Goal: Communication & Community: Participate in discussion

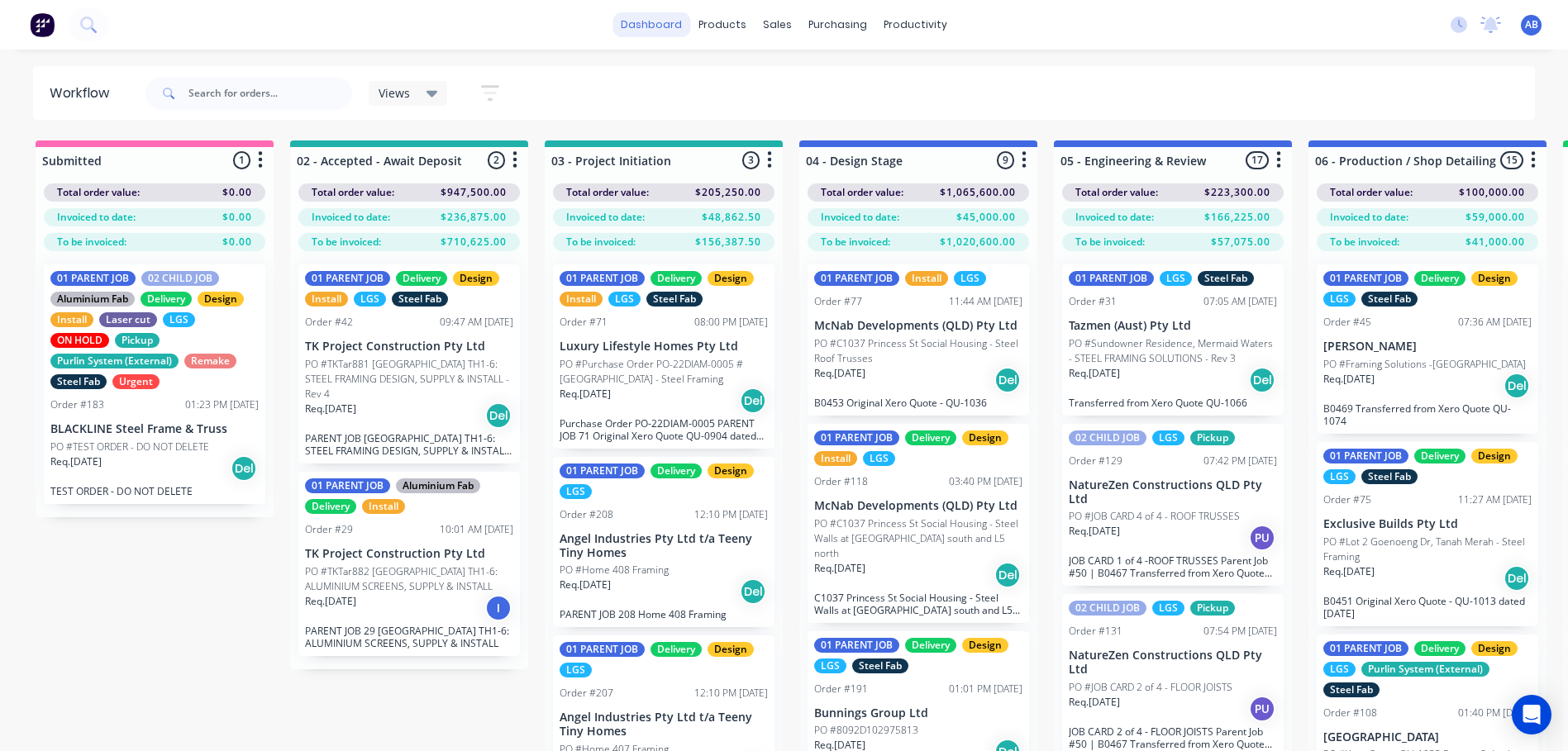
click at [653, 27] on link "dashboard" at bounding box center [651, 24] width 77 height 25
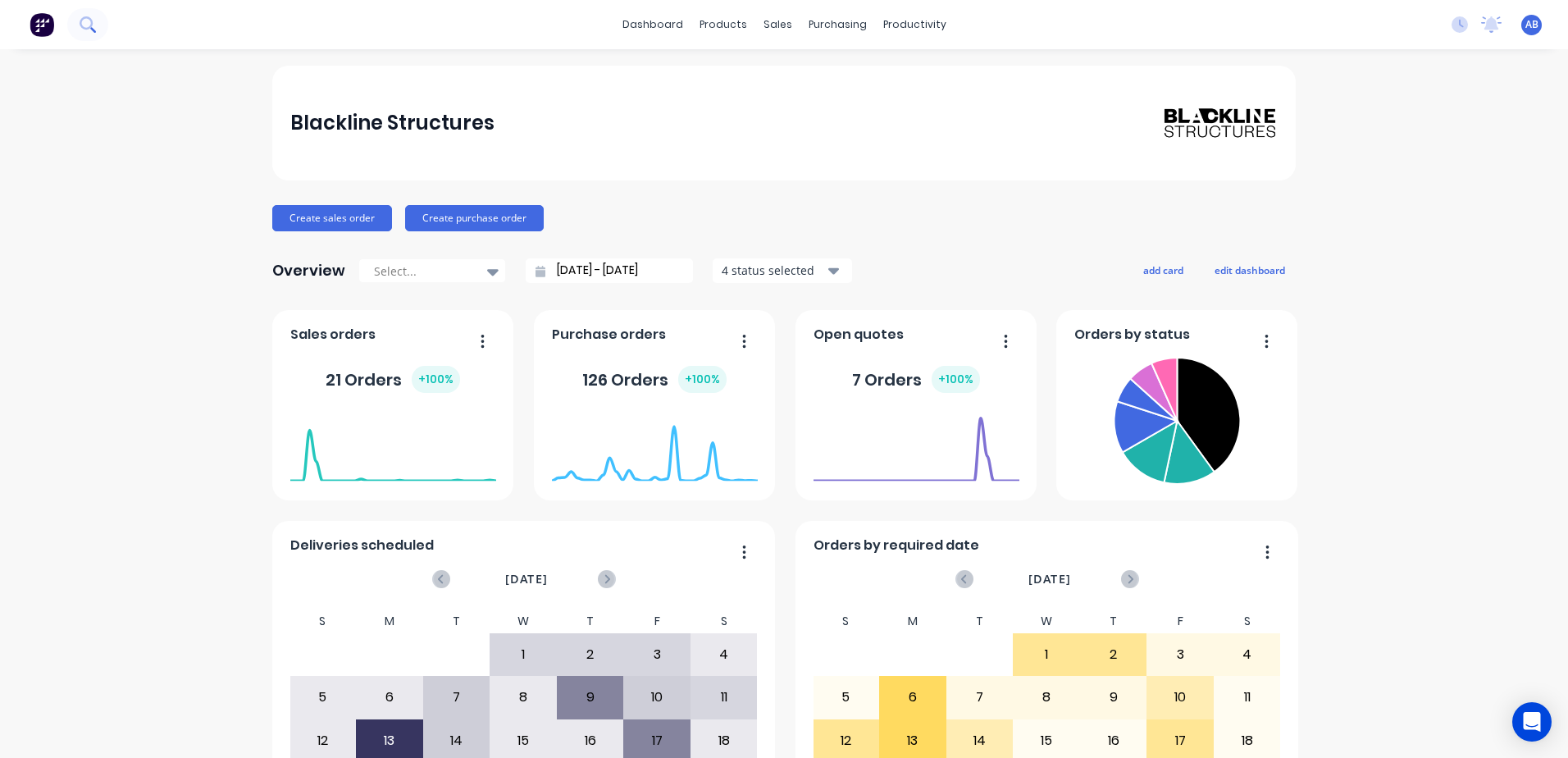
click at [91, 26] on icon at bounding box center [85, 22] width 13 height 13
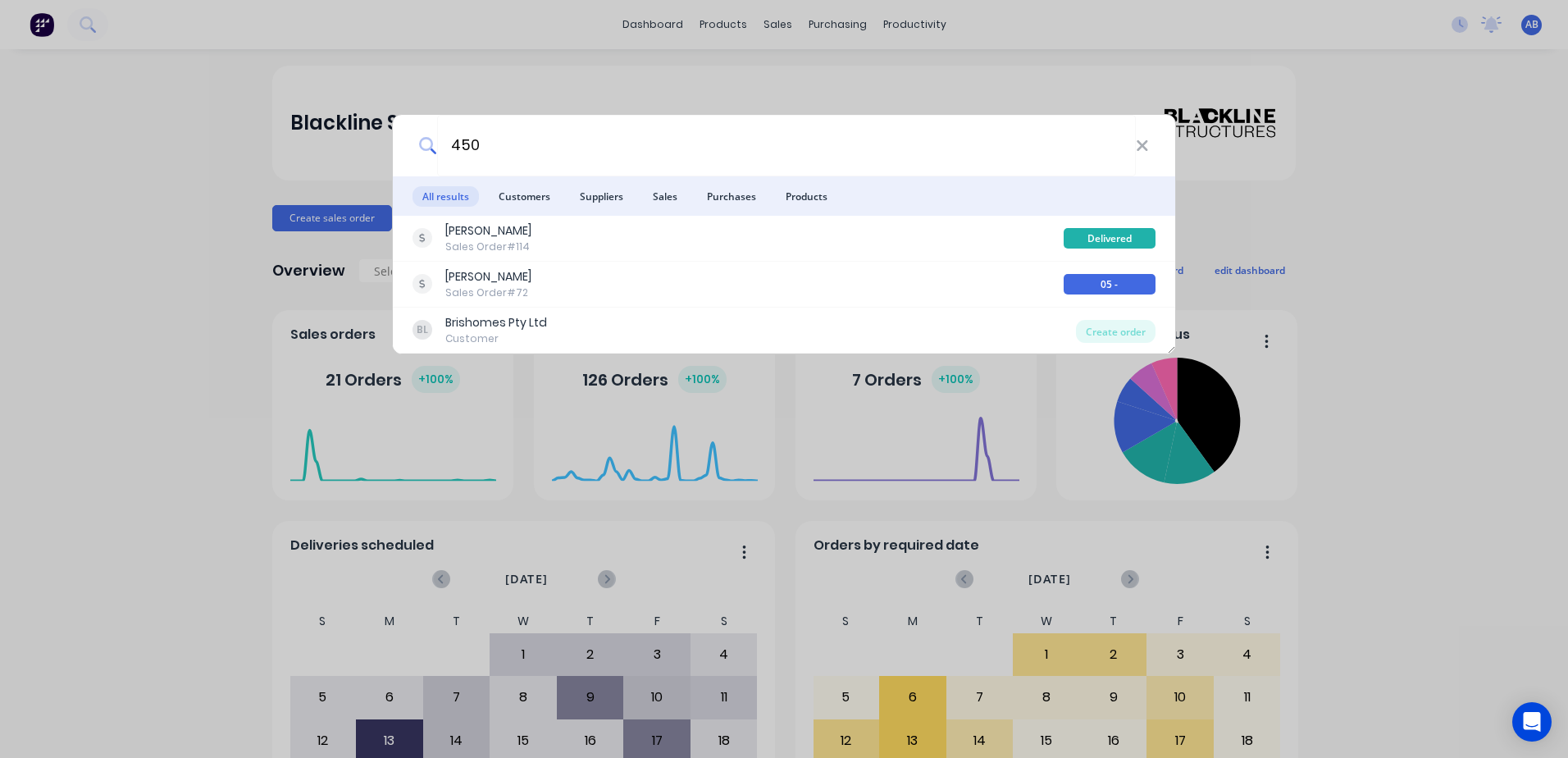
type input "450"
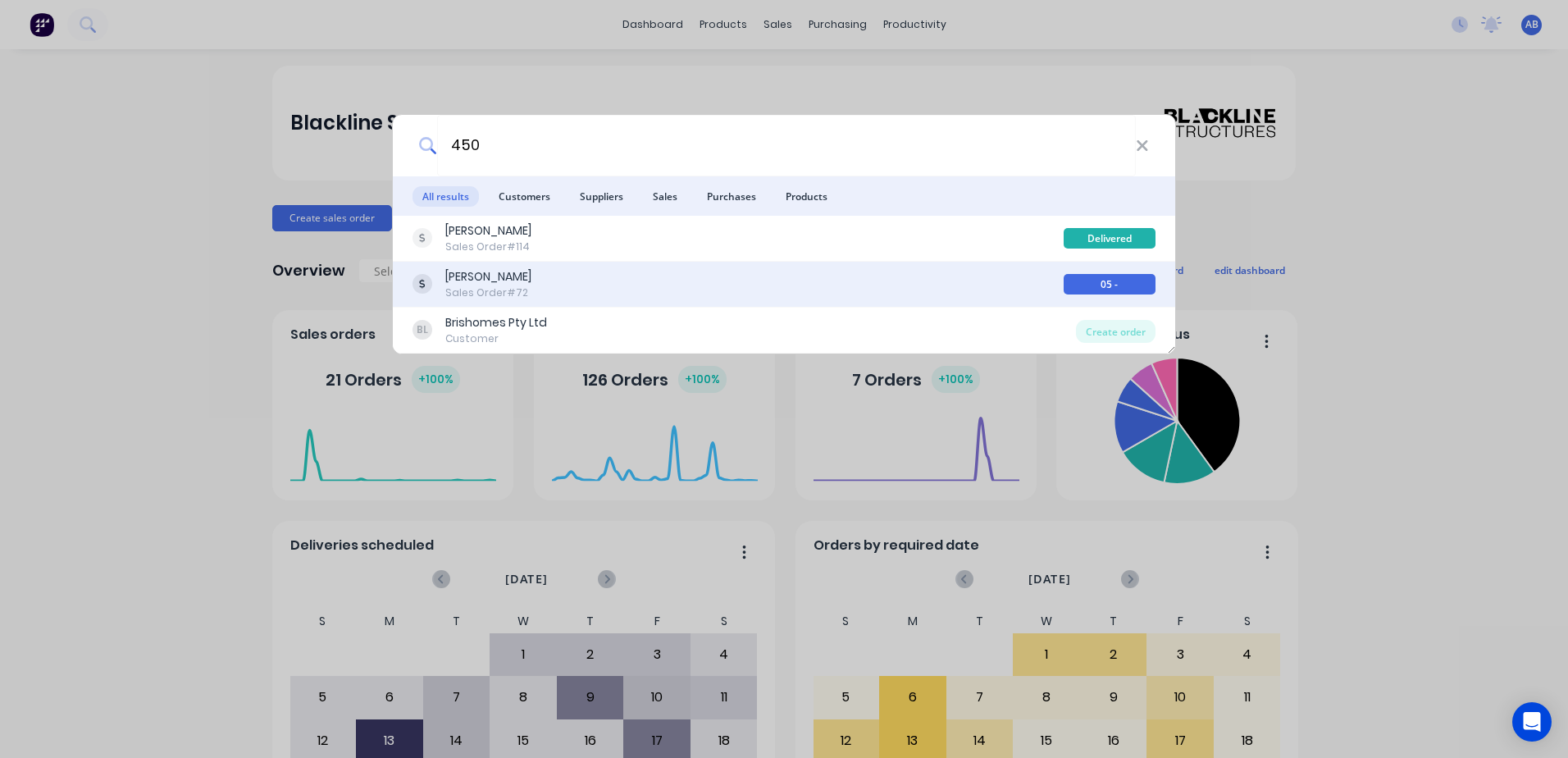
click at [517, 285] on div "Sales Order #72" at bounding box center [488, 292] width 86 height 15
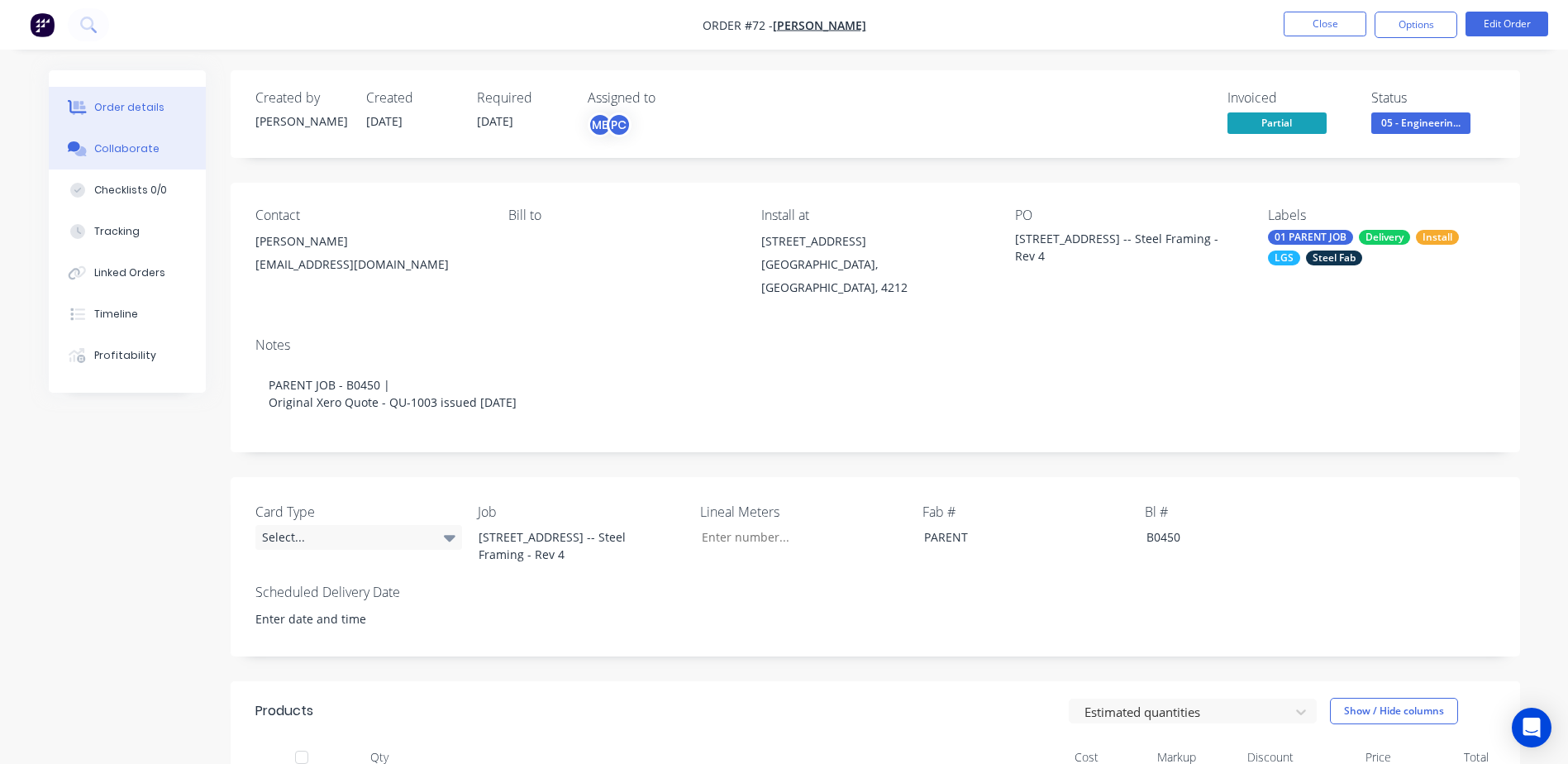
click at [118, 154] on div "Collaborate" at bounding box center [127, 148] width 65 height 15
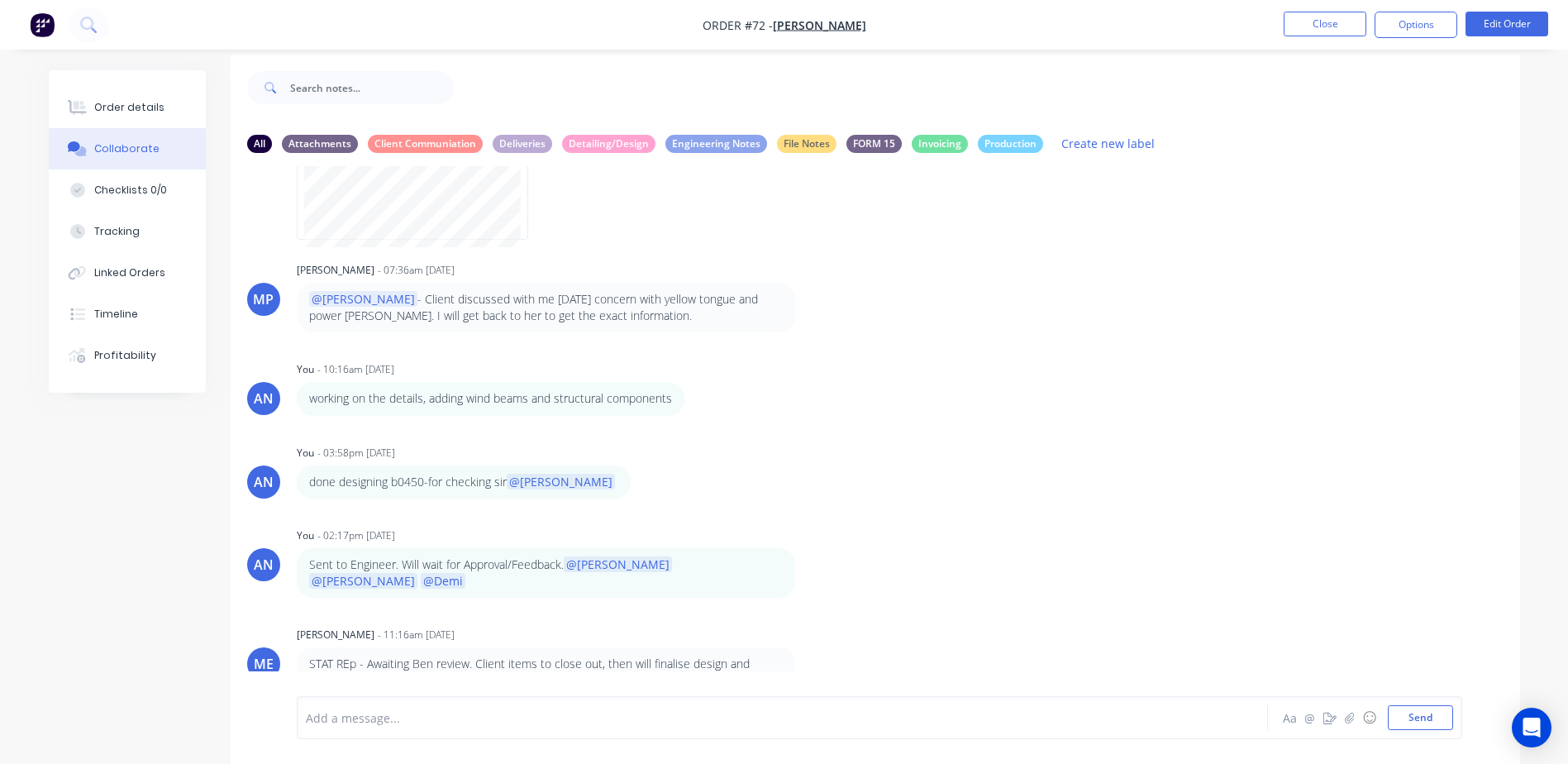
scroll to position [25, 0]
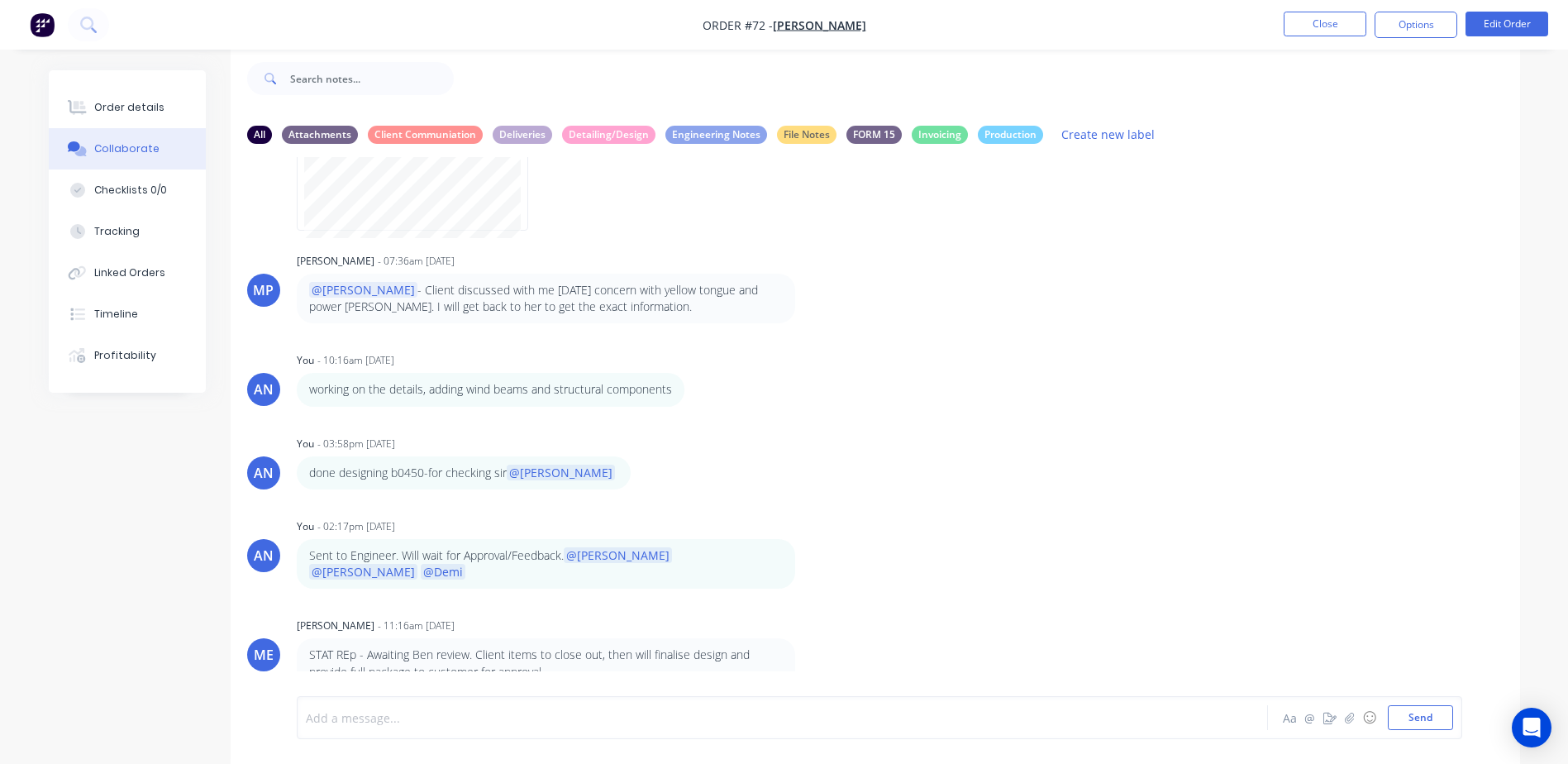
click at [377, 715] on div at bounding box center [736, 718] width 859 height 17
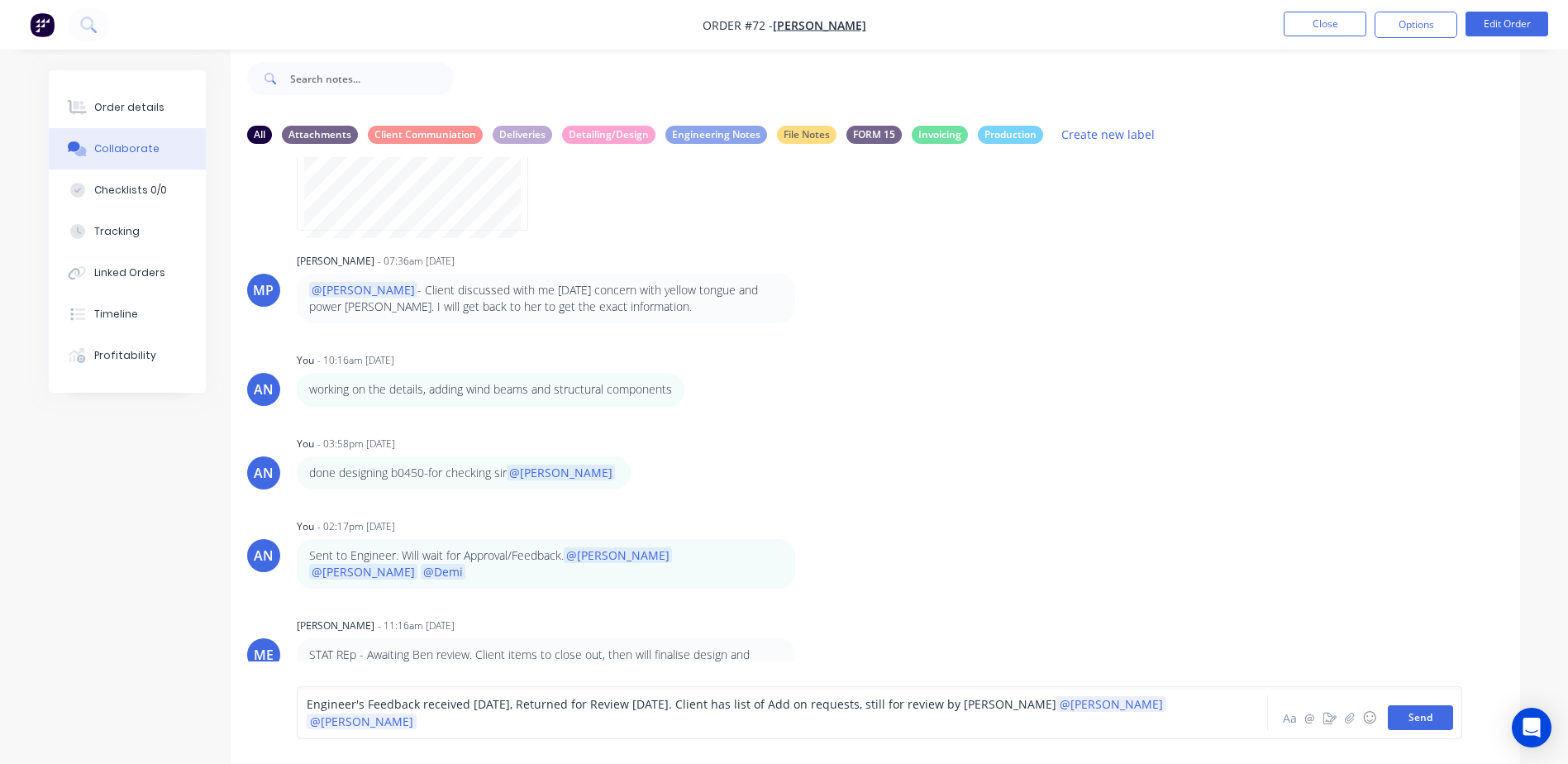
click at [1429, 717] on button "Send" at bounding box center [1421, 717] width 65 height 25
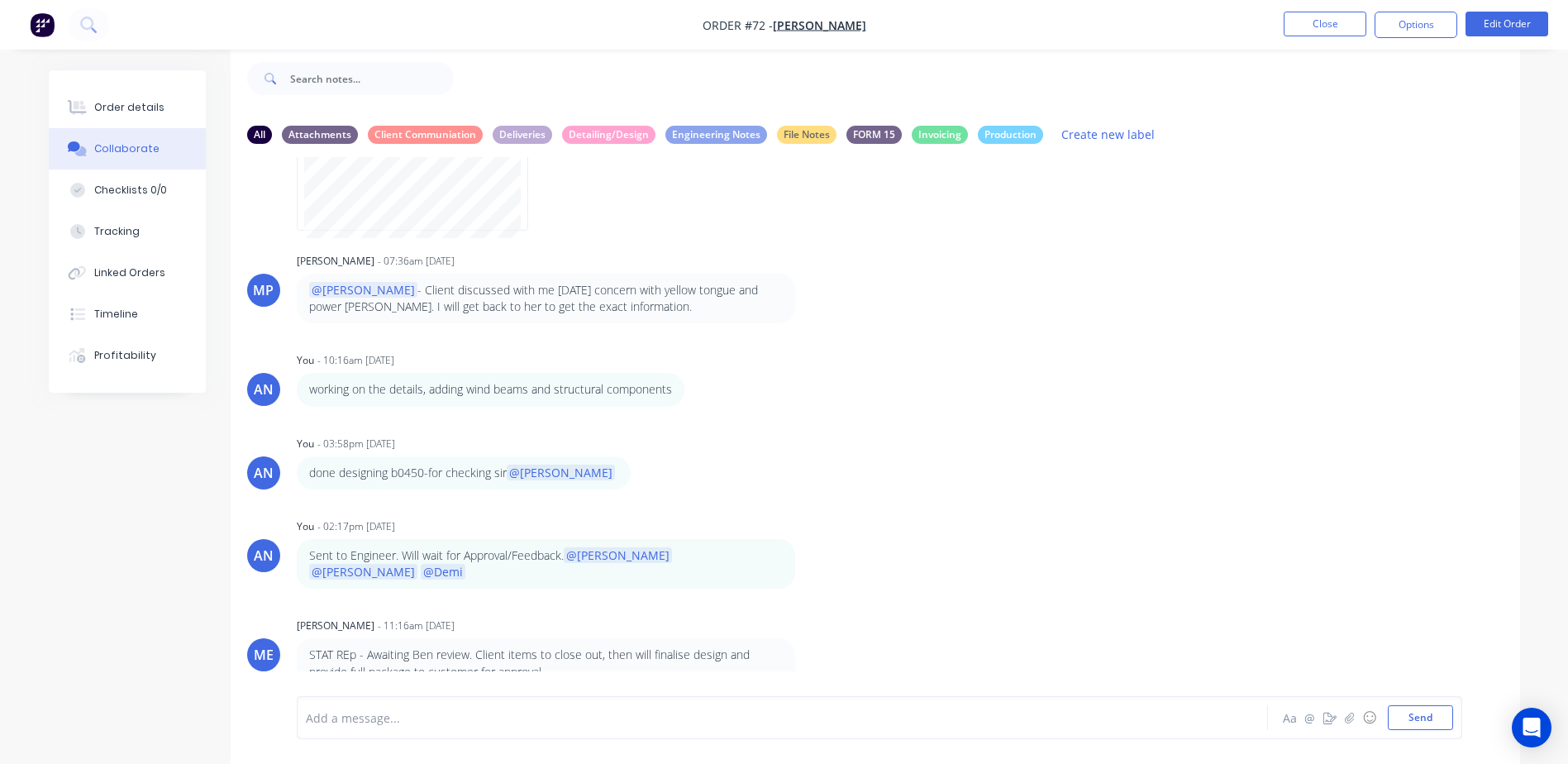
click at [949, 577] on div "AH [PERSON_NAME] - 10:39am [DATE] INV-0690 issued [DATE] (25%) AH [PERSON_NAME]…" at bounding box center [875, 413] width 1289 height 514
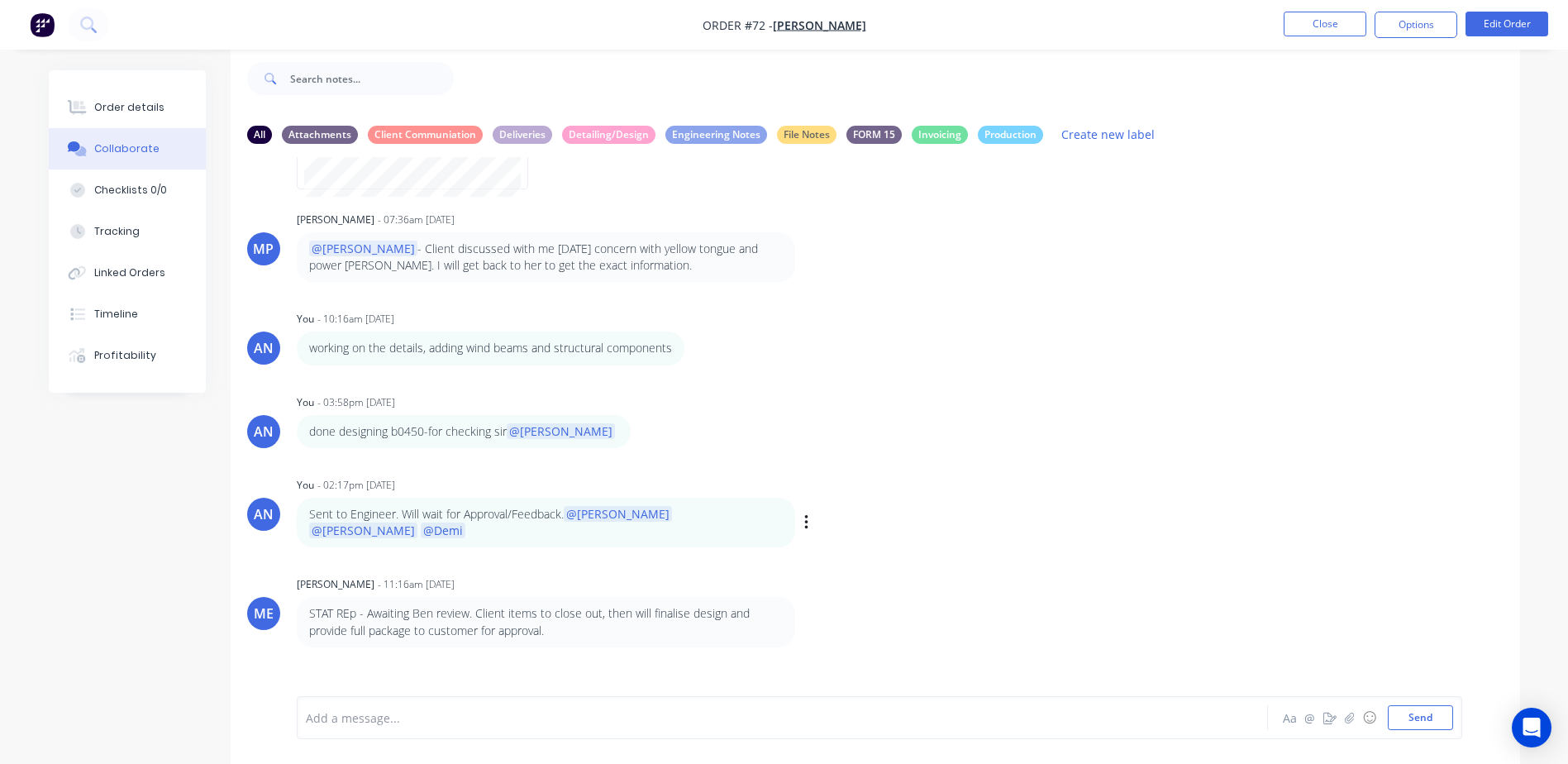
scroll to position [463, 0]
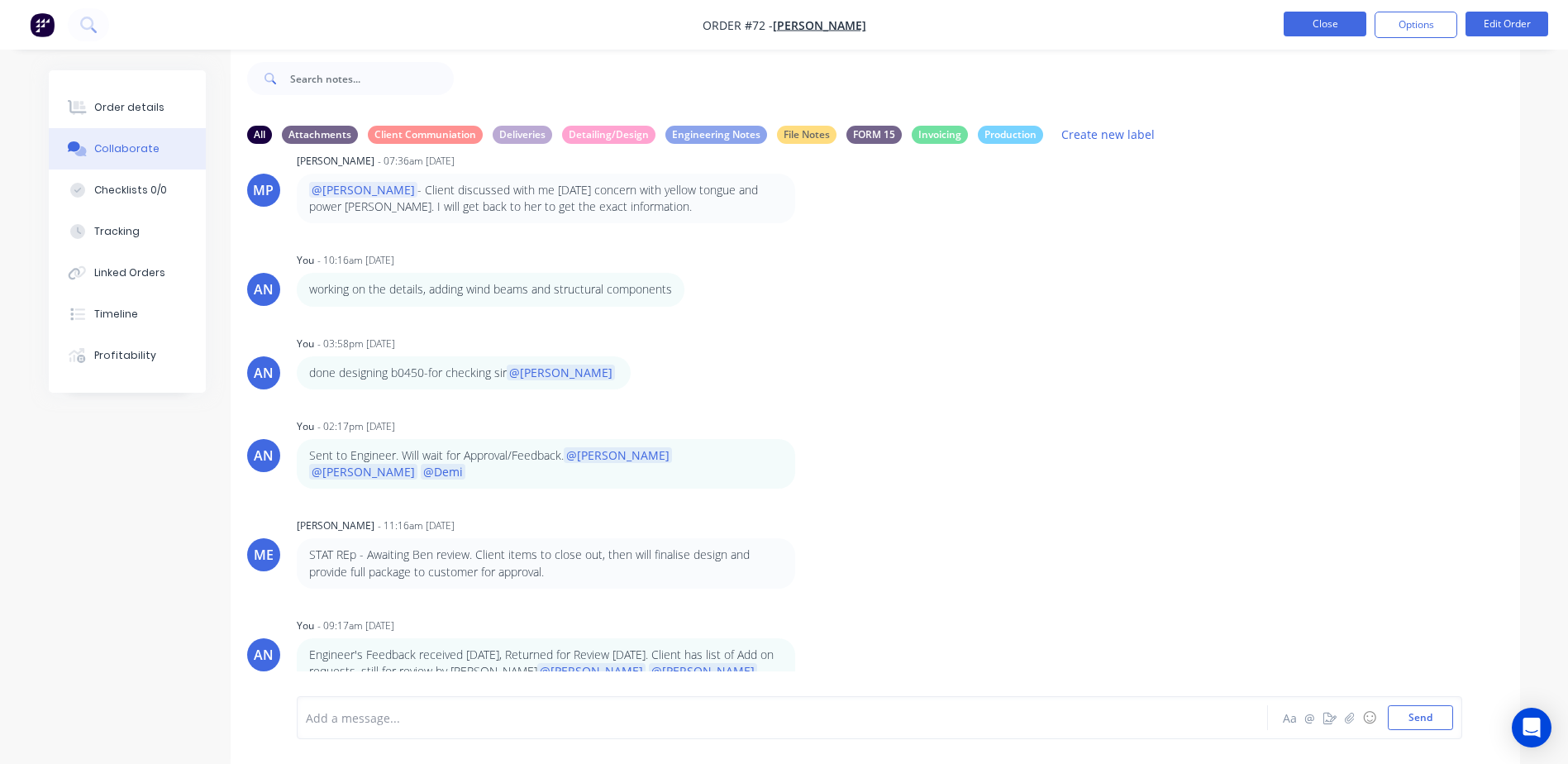
click at [1336, 22] on button "Close" at bounding box center [1325, 23] width 83 height 25
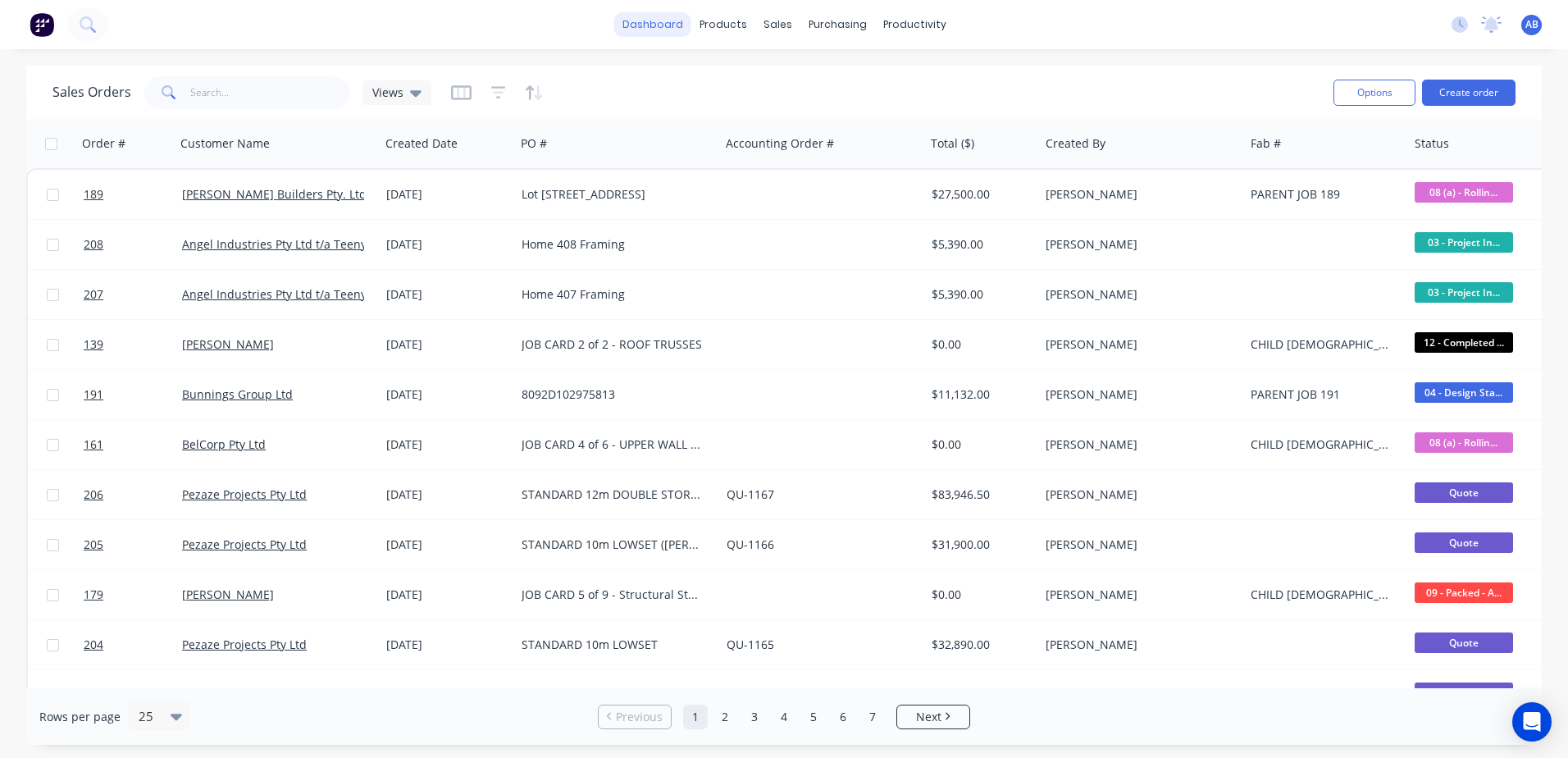
click at [675, 22] on link "dashboard" at bounding box center [653, 24] width 77 height 25
